Goal: Transaction & Acquisition: Subscribe to service/newsletter

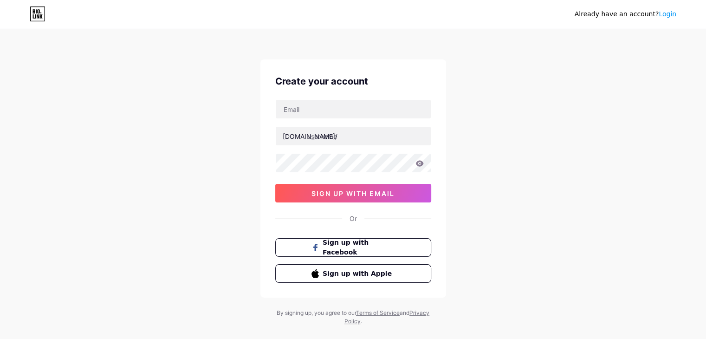
click at [338, 119] on div "bio.link/ sign up with email" at bounding box center [353, 150] width 156 height 103
click at [342, 112] on input "text" at bounding box center [353, 109] width 155 height 19
type input "arjunsne162@gmail.com"
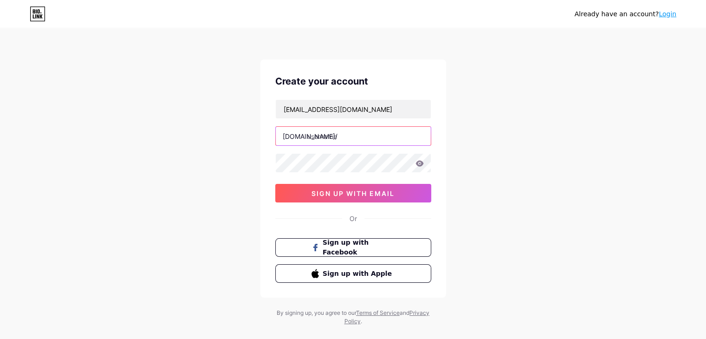
click at [355, 135] on input "text" at bounding box center [353, 136] width 155 height 19
click at [483, 135] on div "Already have an account? Login Create your account arjunsne162@gmail.com bio.li…" at bounding box center [353, 177] width 706 height 355
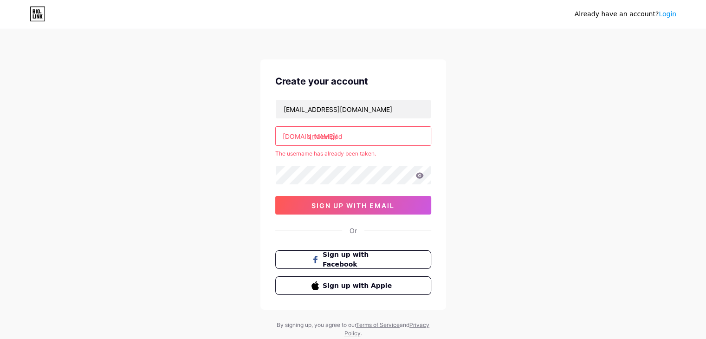
click at [358, 138] on input "qrtdevilgod" at bounding box center [353, 136] width 155 height 19
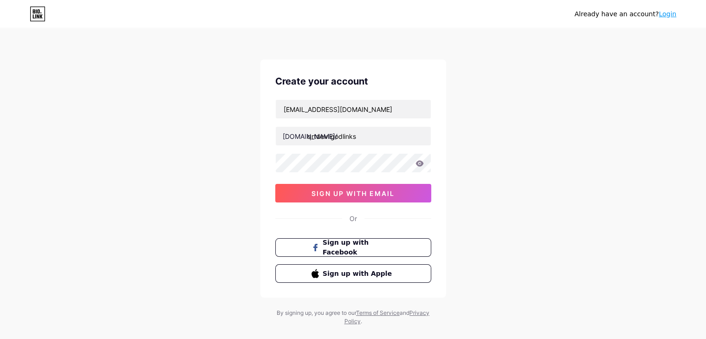
type input "qrtdevilgodlinks"
click at [393, 194] on span "sign up with email" at bounding box center [353, 193] width 83 height 8
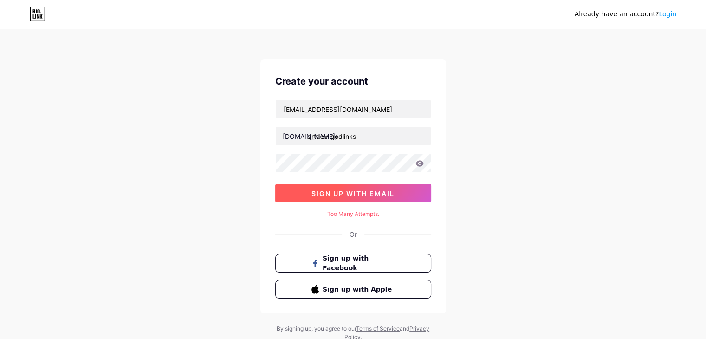
click at [376, 184] on button "sign up with email" at bounding box center [353, 193] width 156 height 19
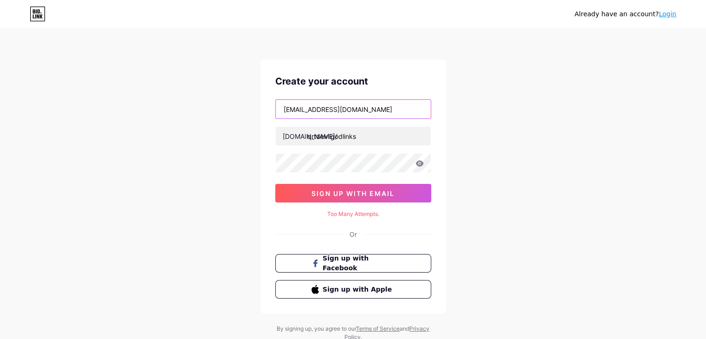
click at [380, 112] on input "arjunsne162@gmail.com" at bounding box center [353, 109] width 155 height 19
click at [379, 112] on input "arjunsne162@gmail.com" at bounding box center [353, 109] width 155 height 19
click at [379, 111] on input "text" at bounding box center [353, 109] width 155 height 19
type input "arjunsne162@gmail.com"
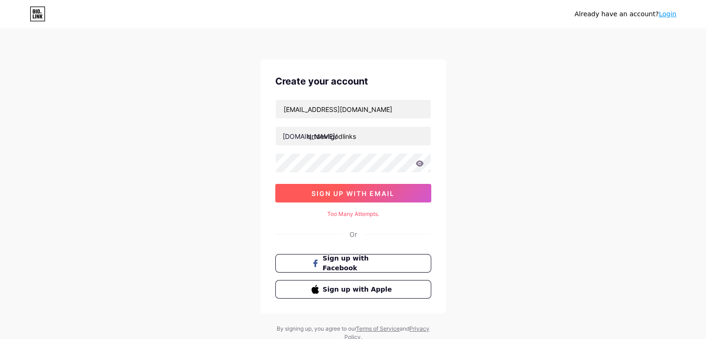
click at [366, 195] on span "sign up with email" at bounding box center [353, 193] width 83 height 8
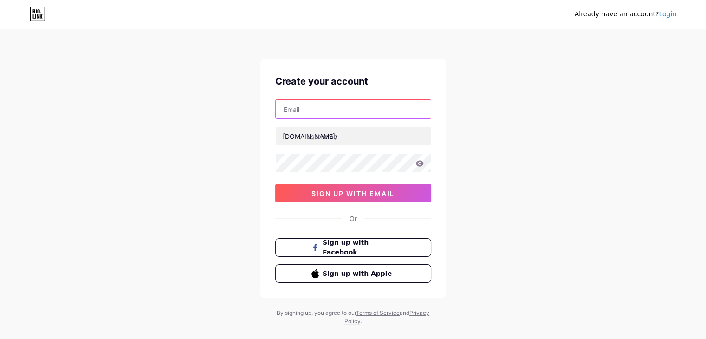
type input "qrtdevilgodlinks"
click at [338, 114] on input "qrtdevilgodlinks" at bounding box center [353, 109] width 155 height 19
click at [366, 112] on input "qrtdevilgodlinks" at bounding box center [353, 109] width 155 height 19
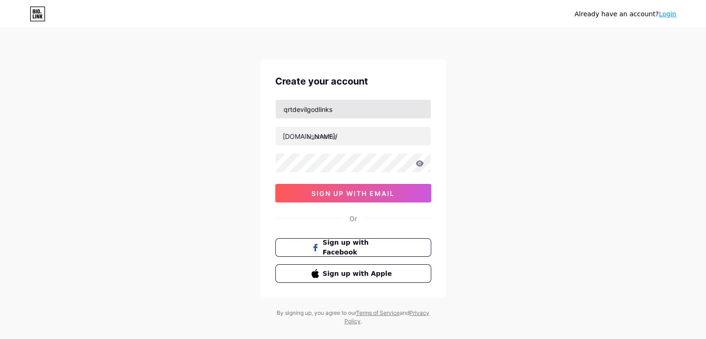
click at [366, 112] on input "qrtdevilgodlinks" at bounding box center [353, 109] width 155 height 19
click at [364, 111] on input "text" at bounding box center [353, 109] width 155 height 19
drag, startPoint x: 4, startPoint y: 76, endPoint x: 149, endPoint y: 78, distance: 145.4
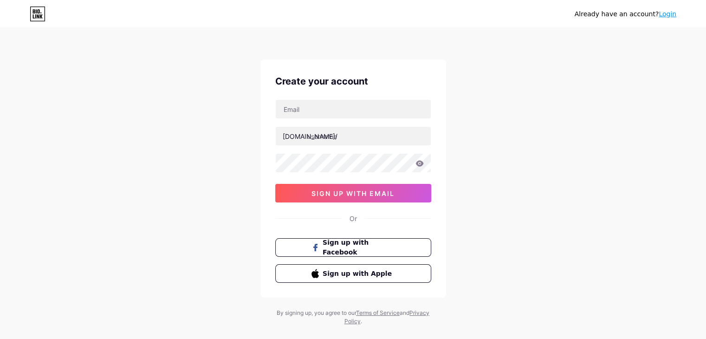
click at [9, 76] on div "Already have an account? Login Create your account bio.link/ sign up with email…" at bounding box center [353, 177] width 706 height 355
drag, startPoint x: 303, startPoint y: 93, endPoint x: 306, endPoint y: 102, distance: 9.1
click at [303, 96] on div "Create your account bio.link/ sign up with email Or Sign up with Facebook Sign …" at bounding box center [353, 178] width 186 height 238
click at [309, 104] on input "text" at bounding box center [353, 109] width 155 height 19
type input "arjunsne162@gmail.com"
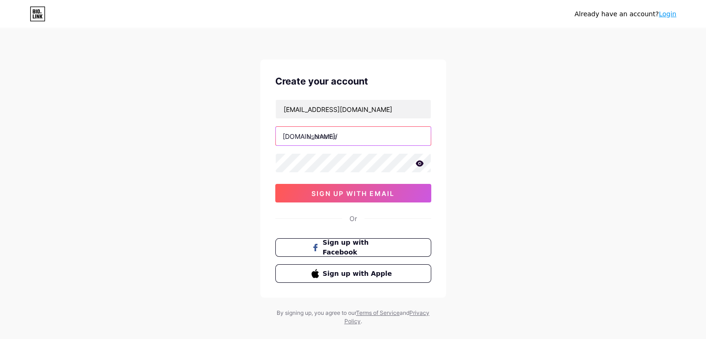
click at [352, 136] on input "text" at bounding box center [353, 136] width 155 height 19
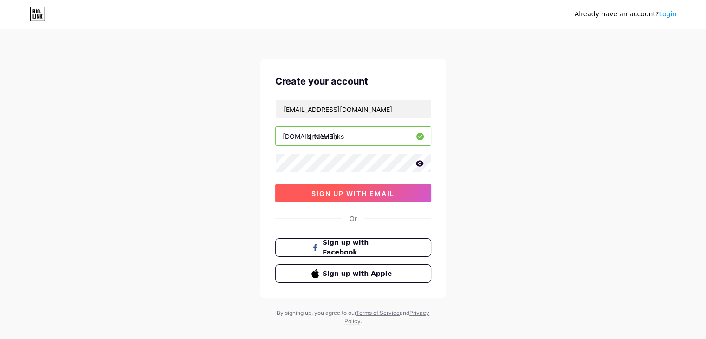
type input "qrtdevillinks"
click at [383, 195] on span "sign up with email" at bounding box center [353, 193] width 83 height 8
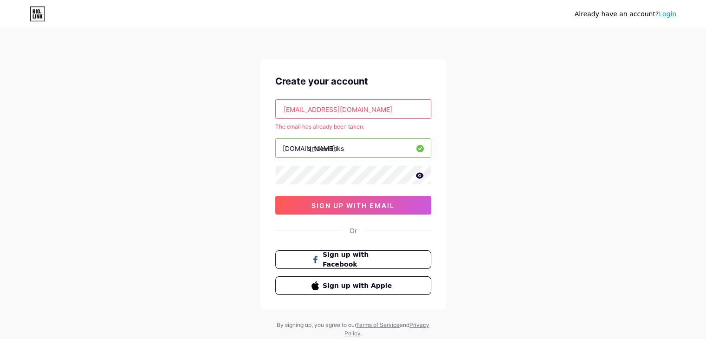
click at [368, 109] on input "arjunsne162@gmail.com" at bounding box center [353, 109] width 155 height 19
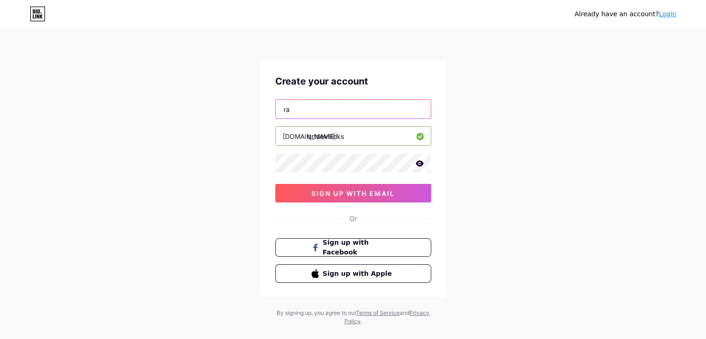
type input "[EMAIL_ADDRESS][DOMAIN_NAME]"
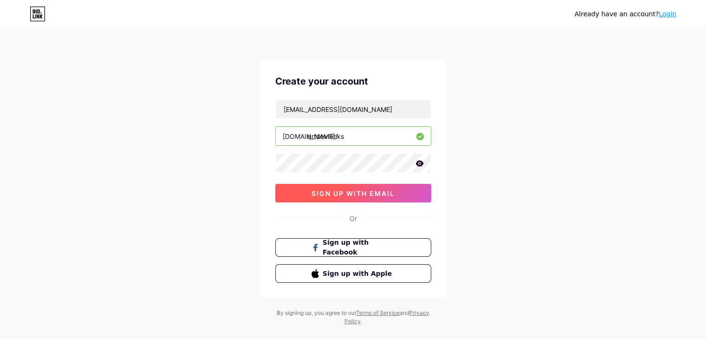
click at [372, 192] on span "sign up with email" at bounding box center [353, 193] width 83 height 8
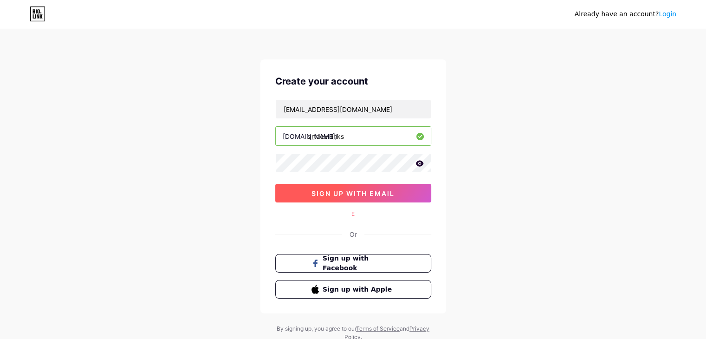
click at [396, 192] on button "sign up with email" at bounding box center [353, 193] width 156 height 19
click at [421, 163] on icon at bounding box center [420, 163] width 8 height 7
click at [421, 163] on icon at bounding box center [419, 164] width 8 height 7
click at [420, 163] on icon at bounding box center [420, 163] width 8 height 6
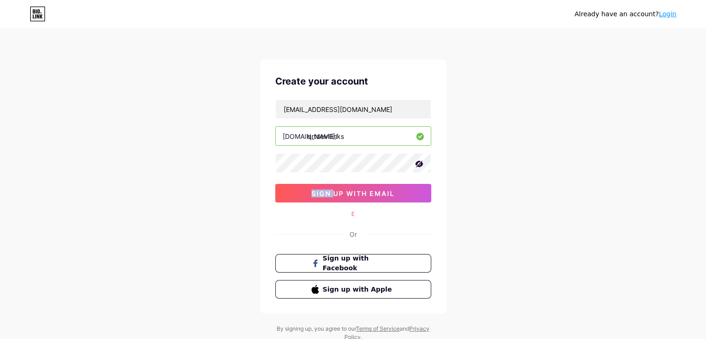
click at [420, 163] on icon at bounding box center [419, 164] width 8 height 7
click at [391, 191] on span "sign up with email" at bounding box center [353, 193] width 83 height 8
click at [524, 220] on div "Already have an account? Login Create your account rajid6100@gmail.com bio.link…" at bounding box center [353, 185] width 706 height 371
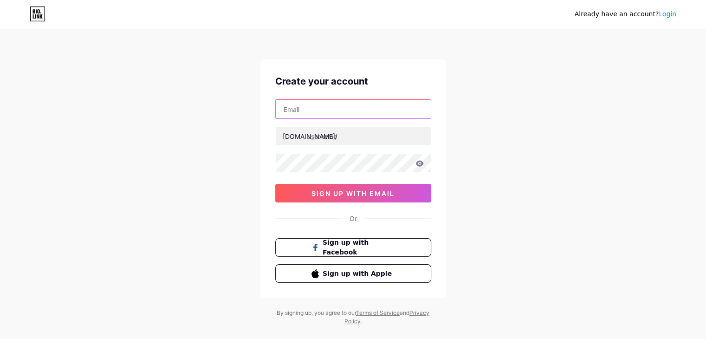
type input "qrtdevilgodlinks"
click at [383, 113] on input "qrtdevilgodlinks" at bounding box center [353, 109] width 155 height 19
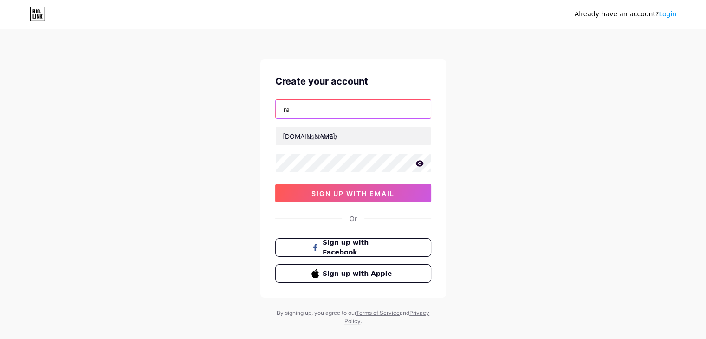
type input "[EMAIL_ADDRESS][DOMAIN_NAME]"
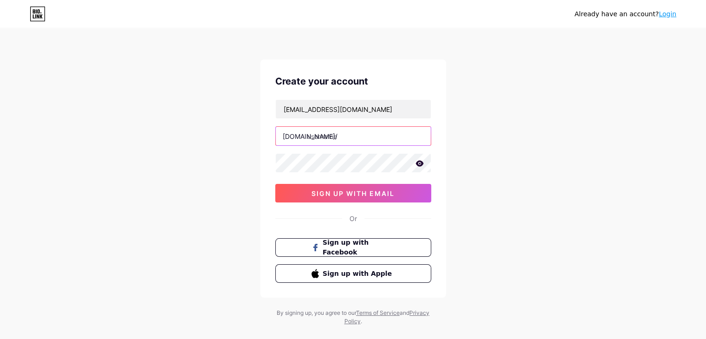
click at [359, 142] on input "text" at bounding box center [353, 136] width 155 height 19
paste input "qrtdevilgodlinks"
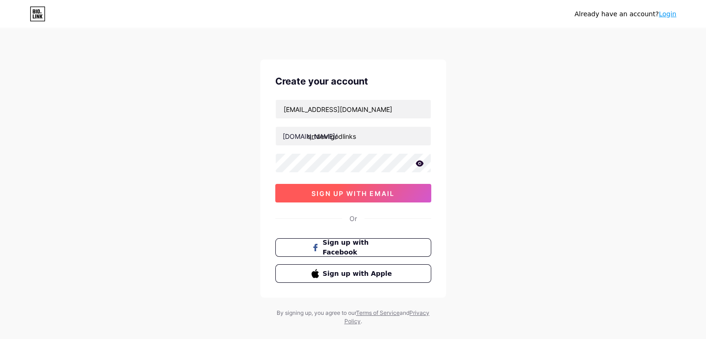
click at [364, 194] on span "sign up with email" at bounding box center [353, 193] width 83 height 8
type input "qrtdevilgodlinks"
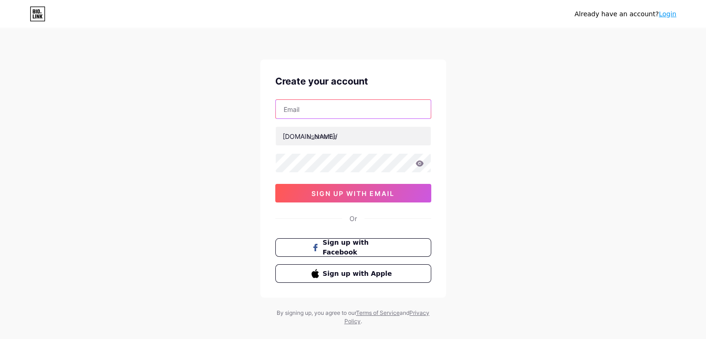
type input "qrtdevilgodlinks"
click at [347, 110] on input "qrtdevilgodlinks" at bounding box center [353, 109] width 155 height 19
type input "[EMAIL_ADDRESS][DOMAIN_NAME]"
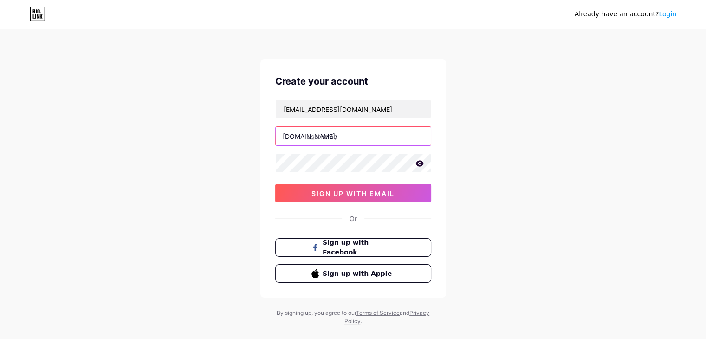
click at [350, 142] on input "text" at bounding box center [353, 136] width 155 height 19
paste input "qrtdevilgodlinks"
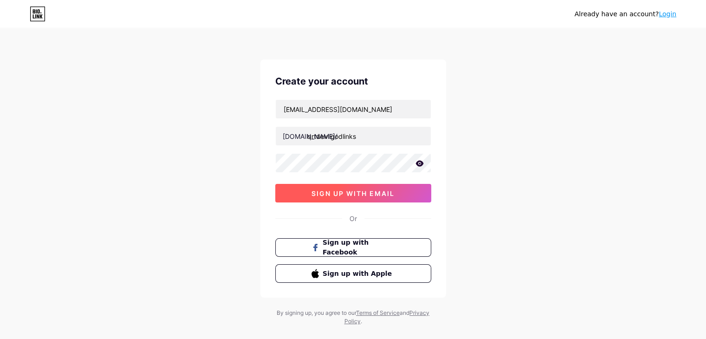
click at [390, 192] on span "sign up with email" at bounding box center [353, 193] width 83 height 8
type input "qrtdevilgodlinks"
